Goal: Information Seeking & Learning: Check status

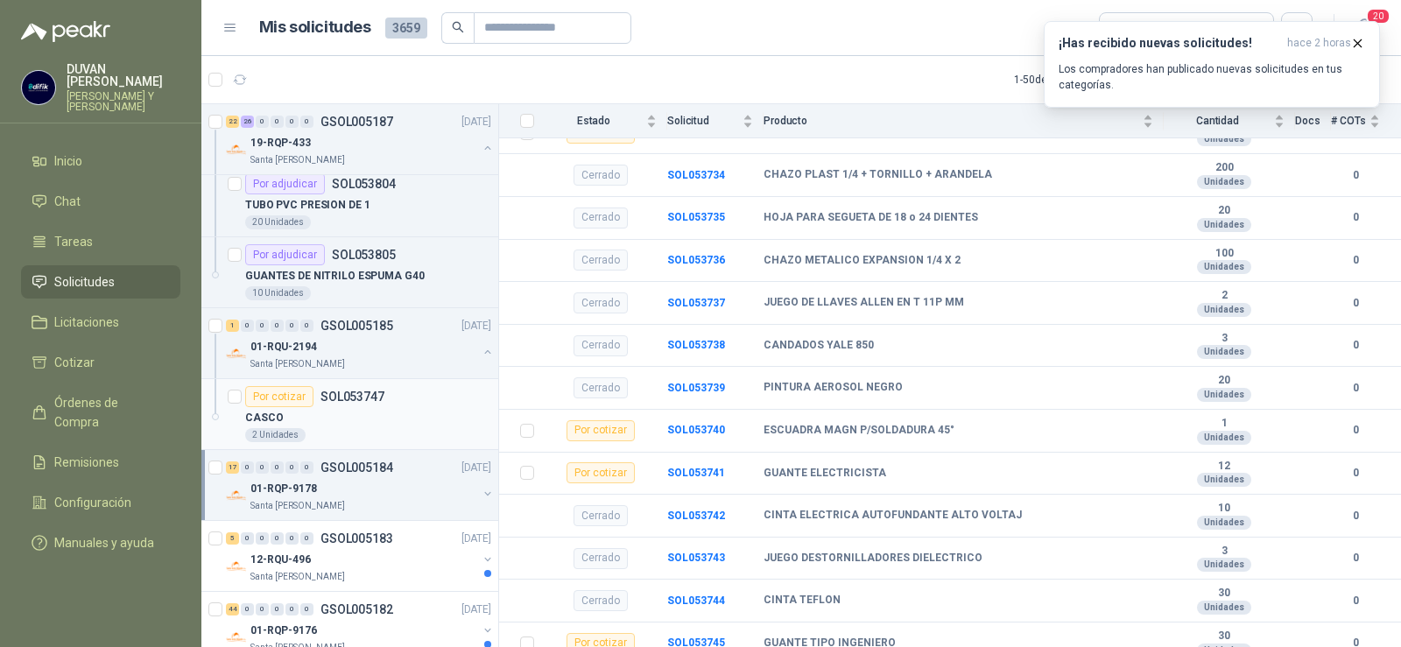
scroll to position [3589, 0]
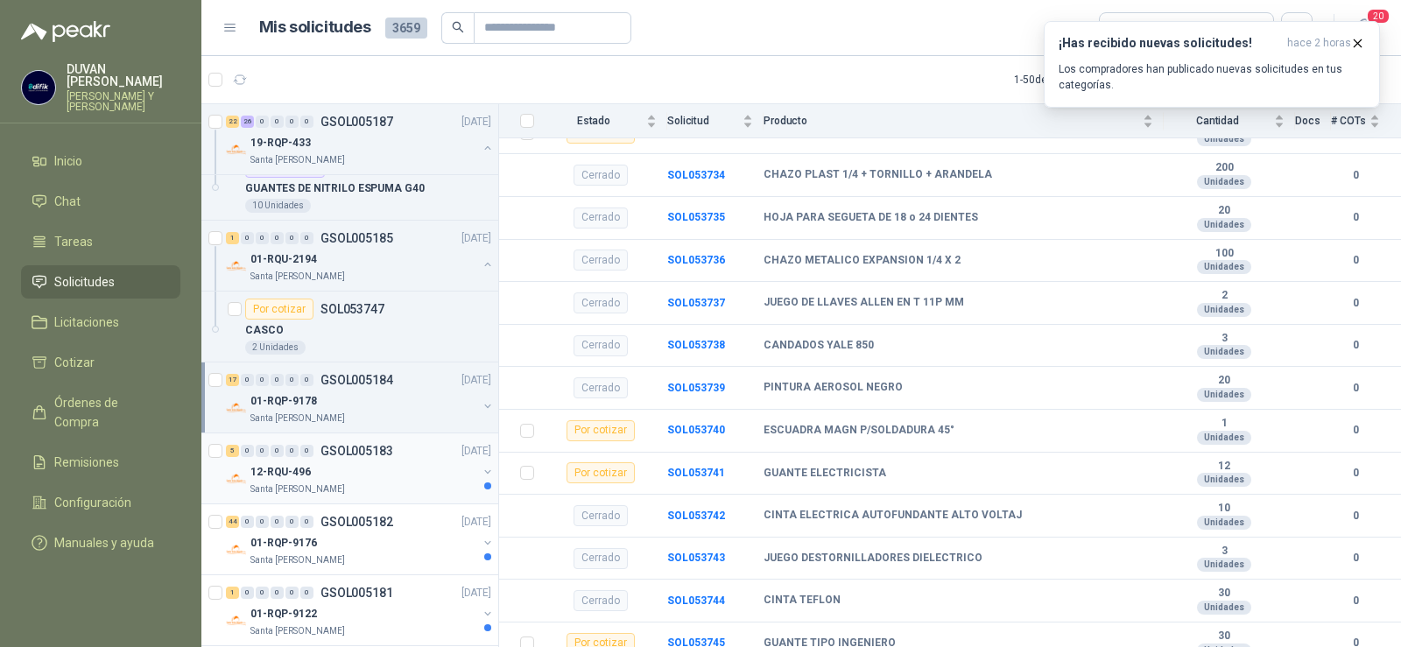
click at [366, 448] on p "GSOL005183" at bounding box center [356, 451] width 73 height 12
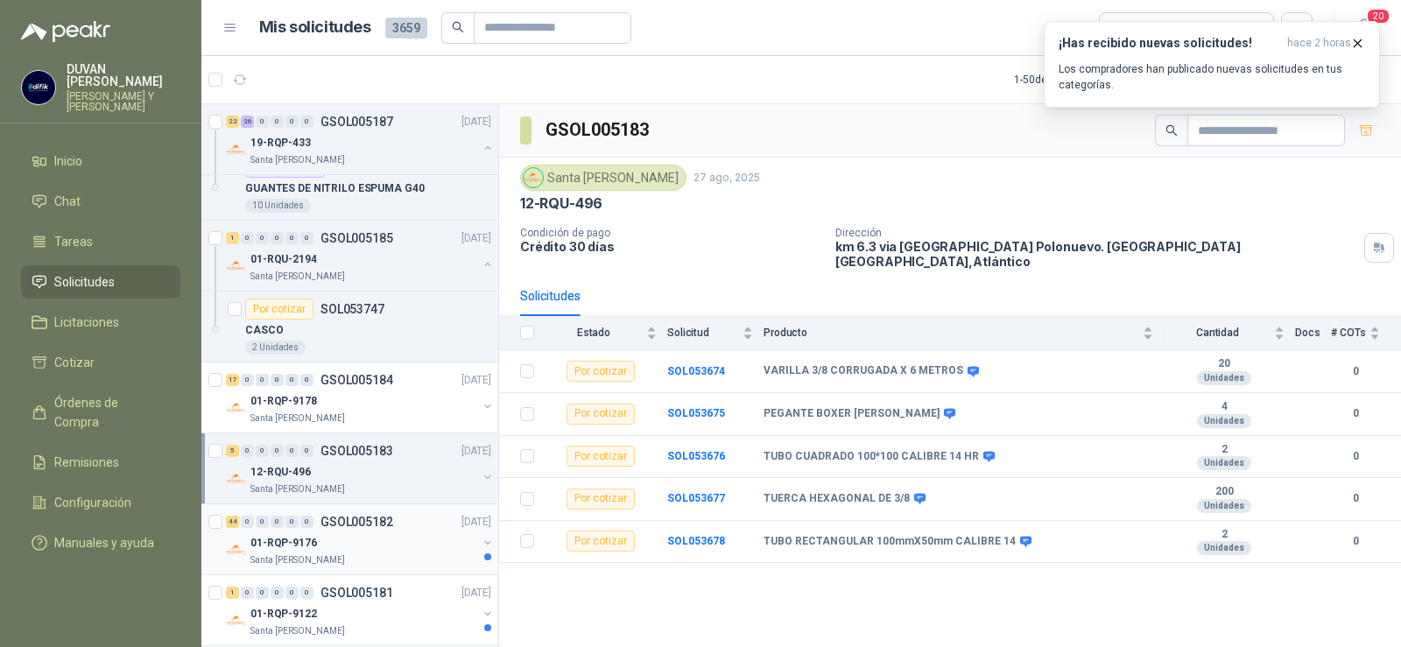
click at [359, 516] on p "GSOL005182" at bounding box center [356, 522] width 73 height 12
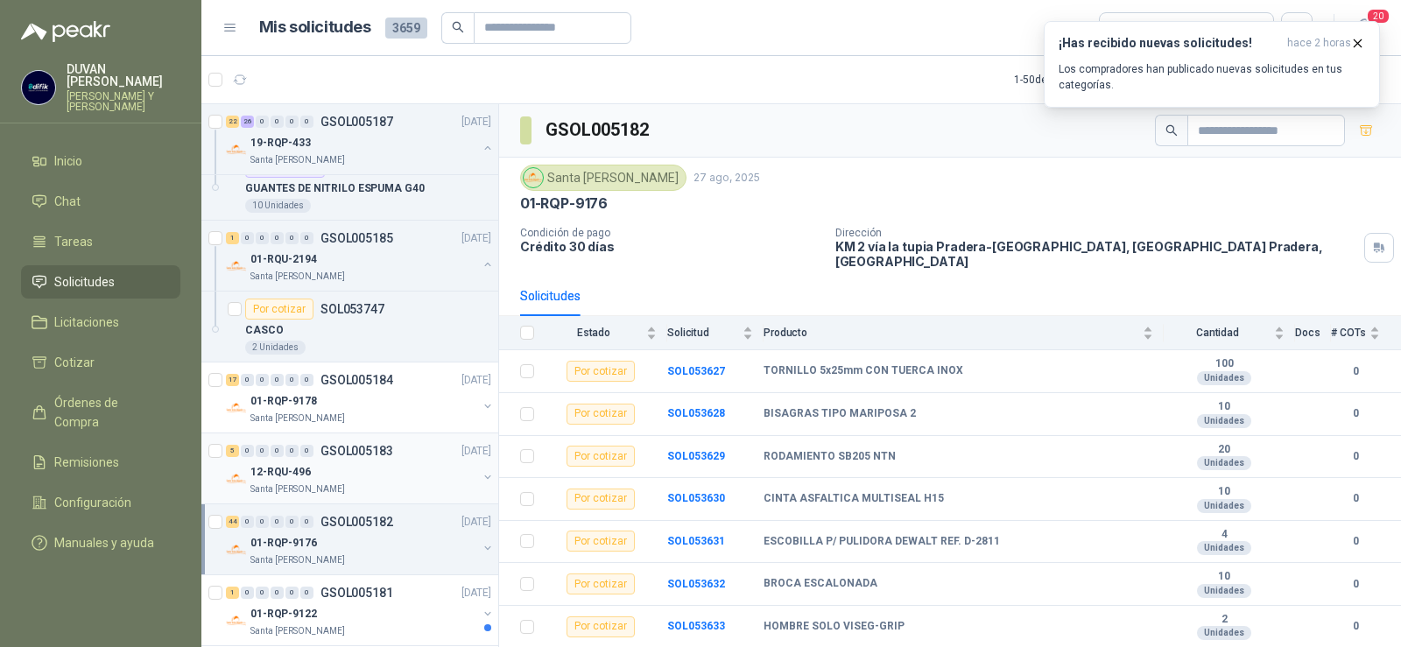
click at [359, 451] on p "GSOL005183" at bounding box center [356, 451] width 73 height 12
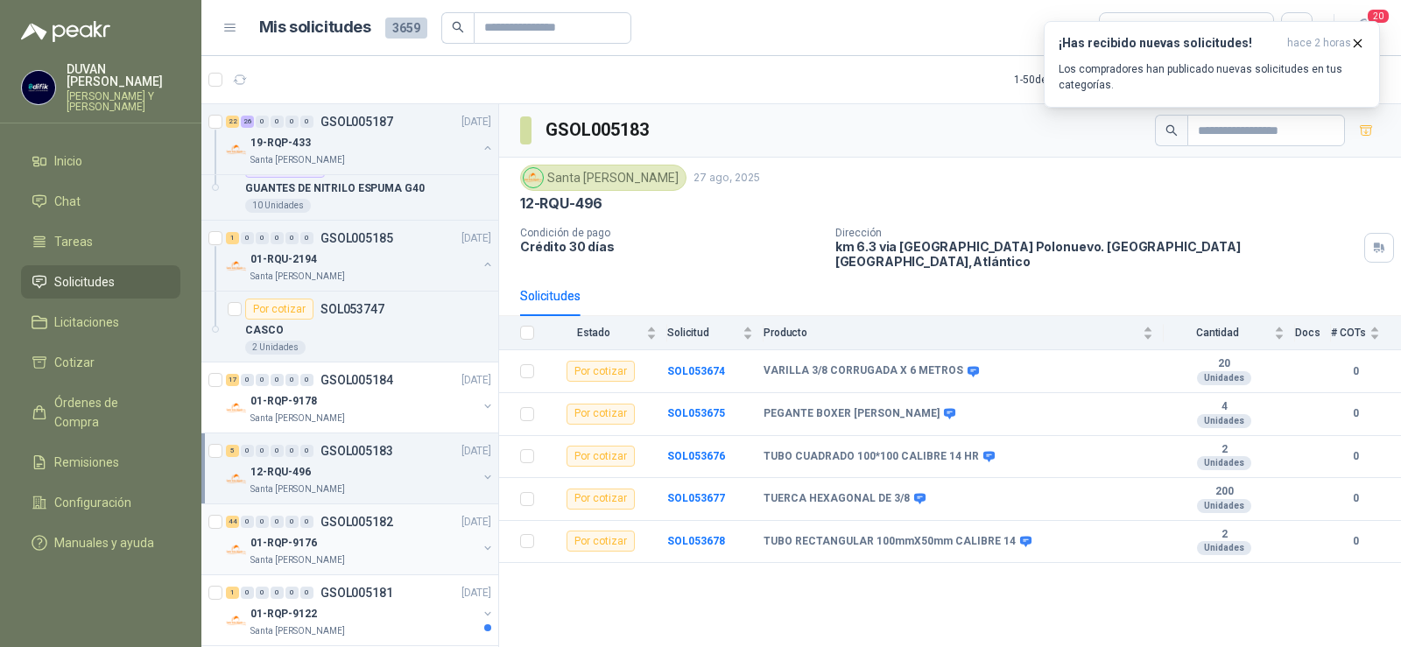
click at [348, 518] on p "GSOL005182" at bounding box center [356, 522] width 73 height 12
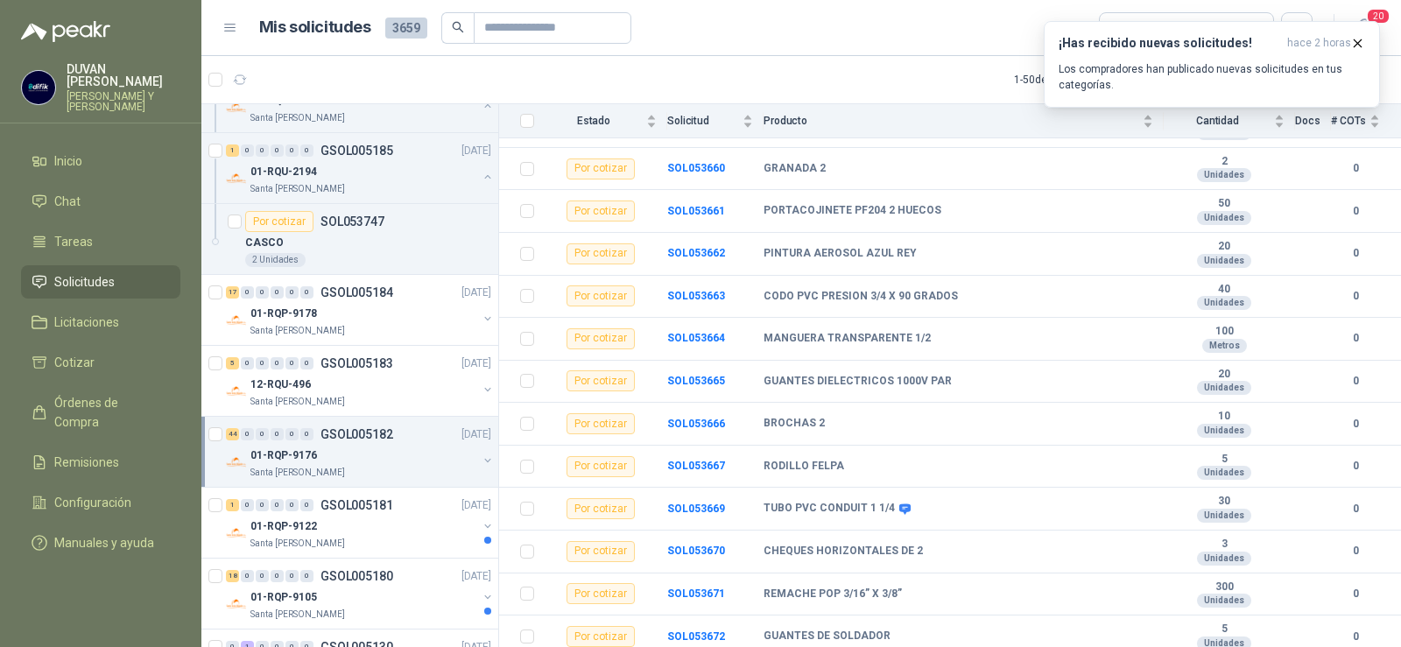
scroll to position [1556, 0]
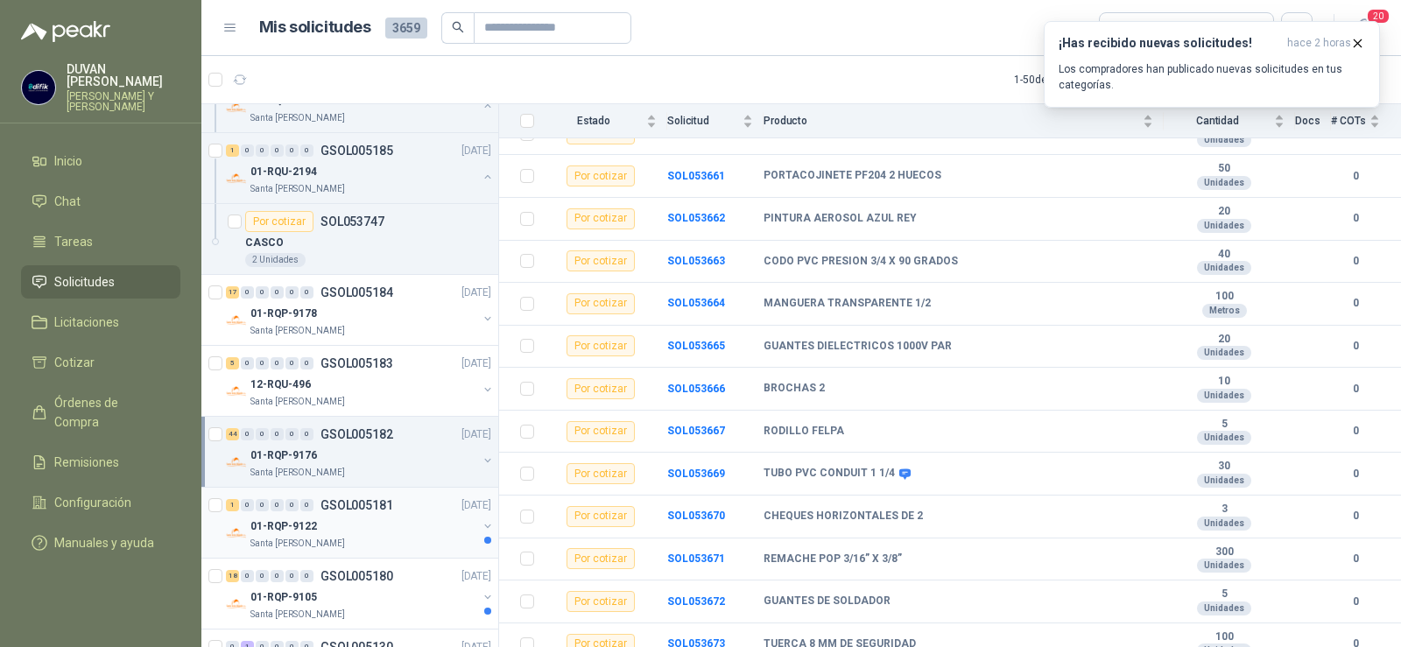
click at [362, 504] on p "GSOL005181" at bounding box center [356, 505] width 73 height 12
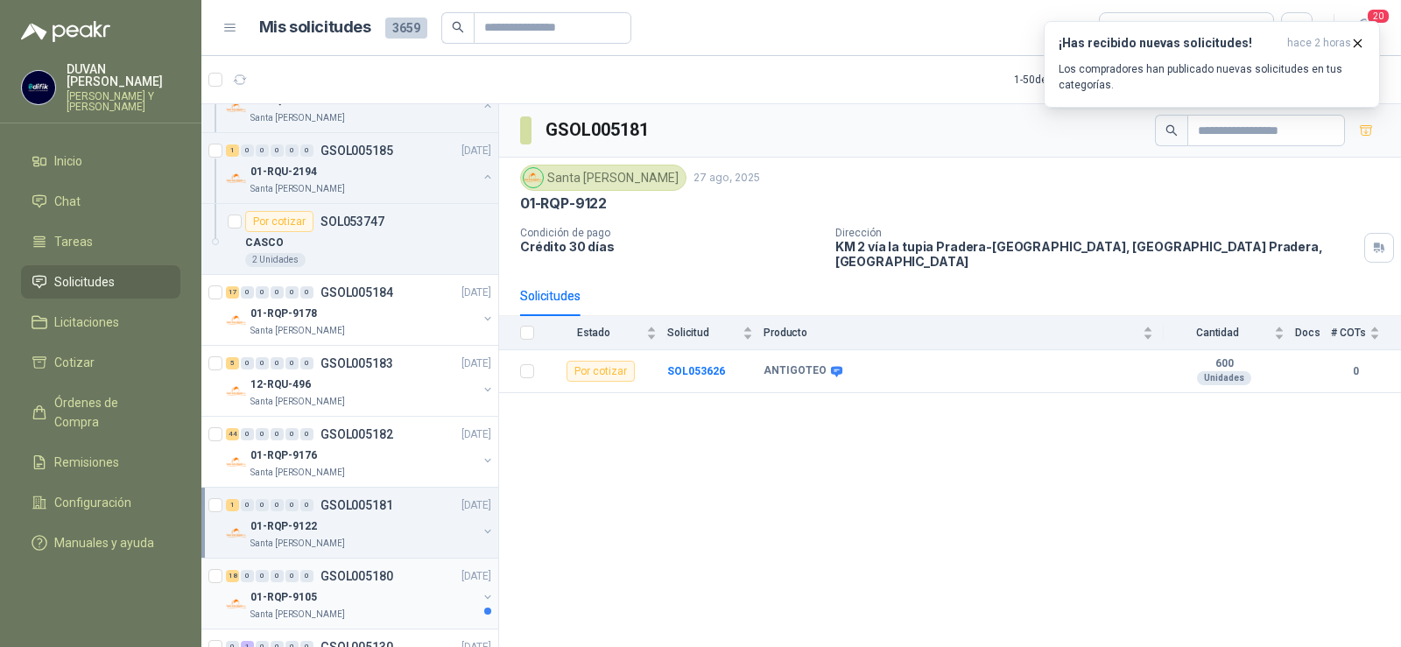
click at [341, 576] on p "GSOL005180" at bounding box center [356, 576] width 73 height 12
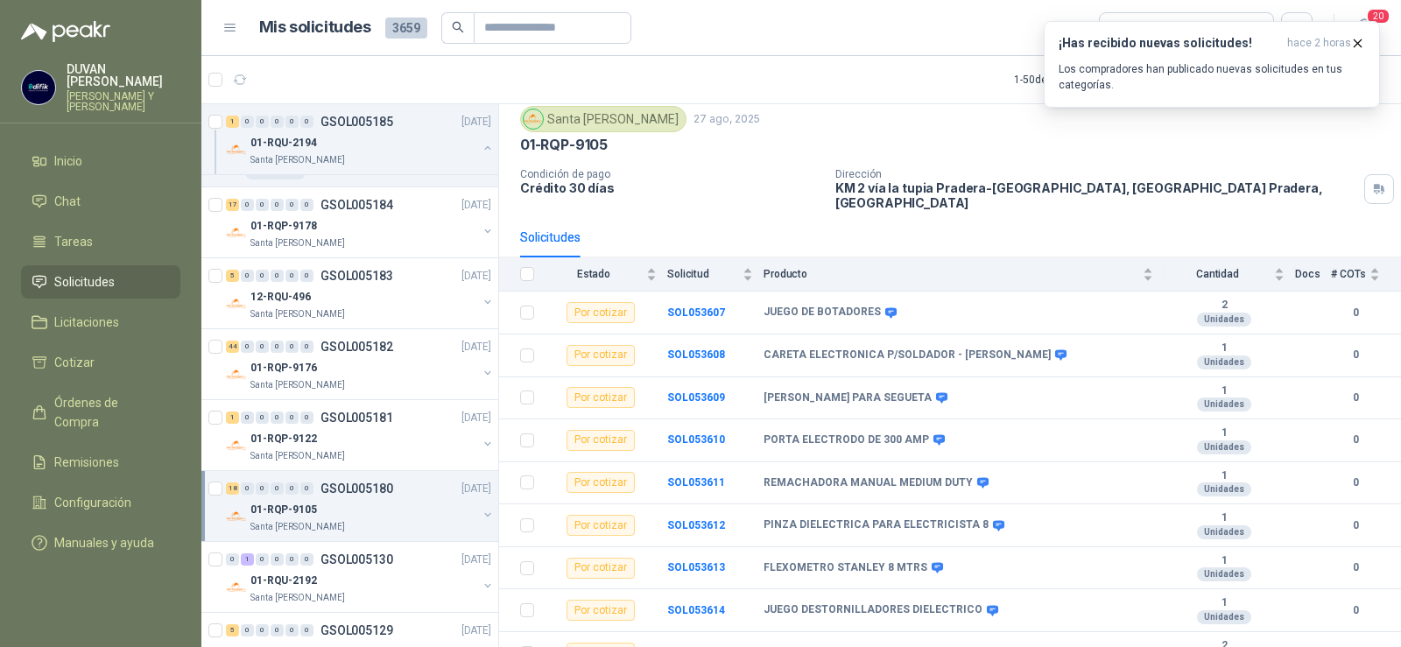
scroll to position [13, 0]
